Goal: Information Seeking & Learning: Learn about a topic

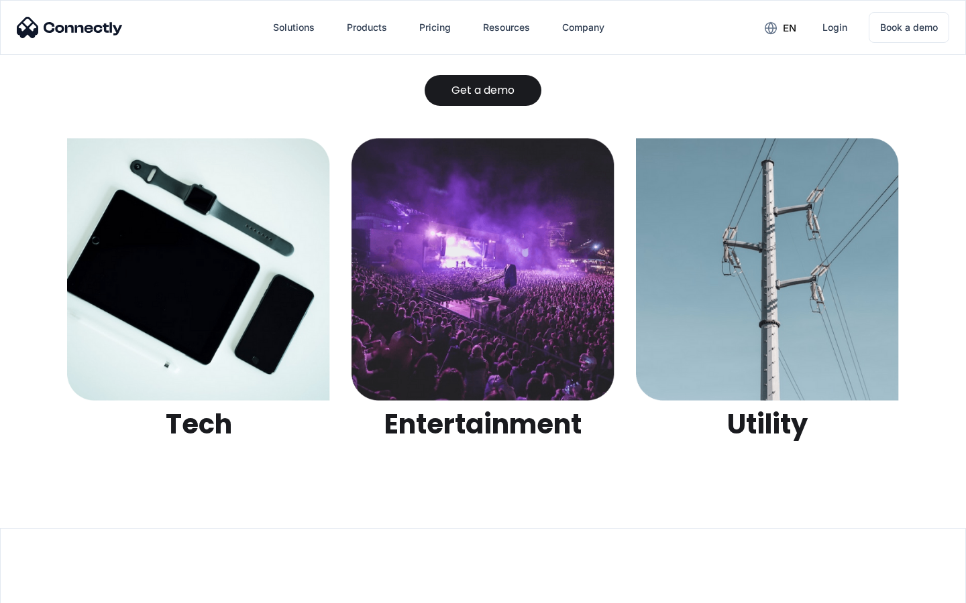
scroll to position [4230, 0]
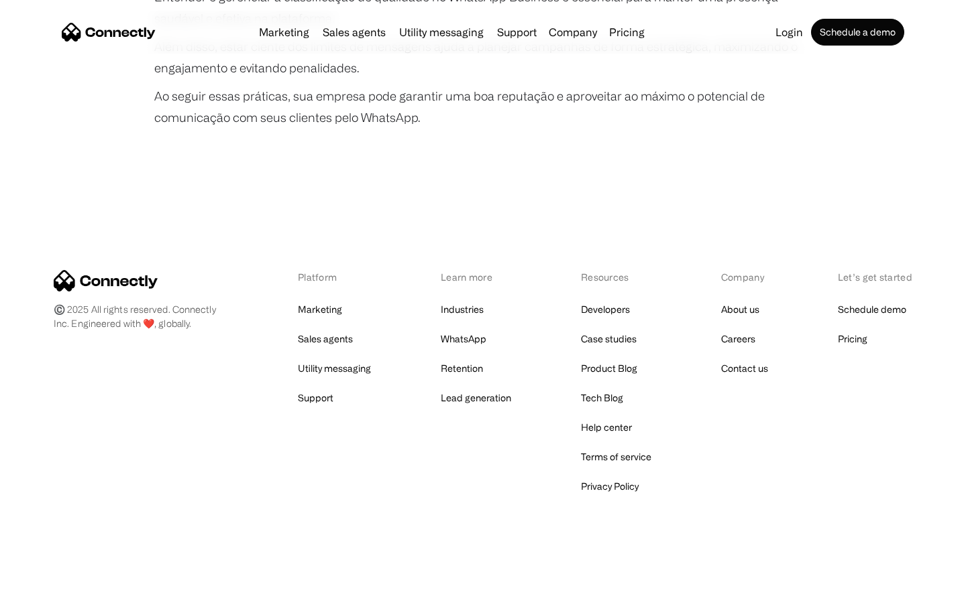
scroll to position [2511, 0]
